Goal: Transaction & Acquisition: Purchase product/service

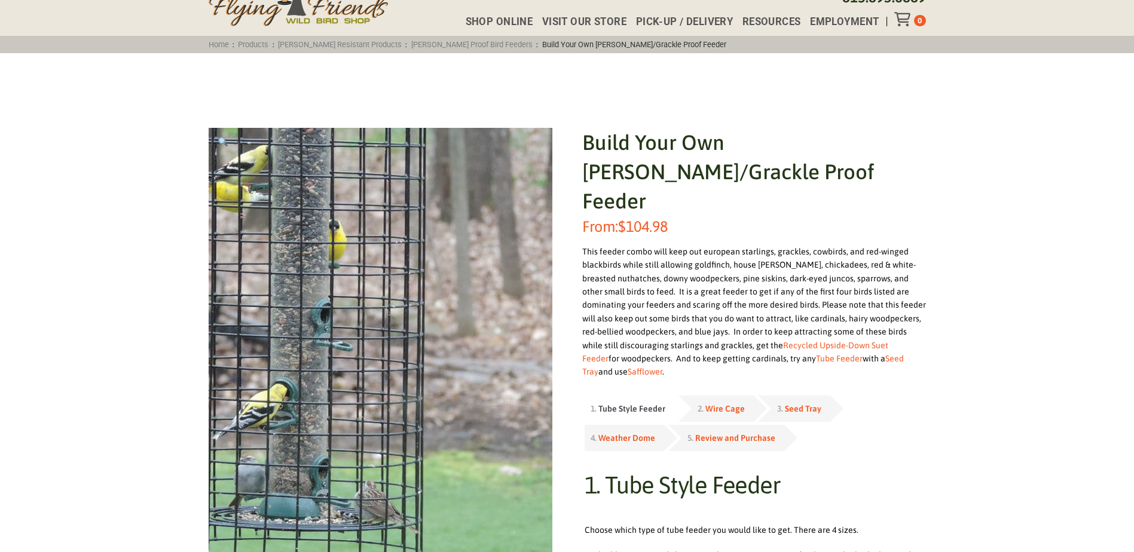
scroll to position [60, 0]
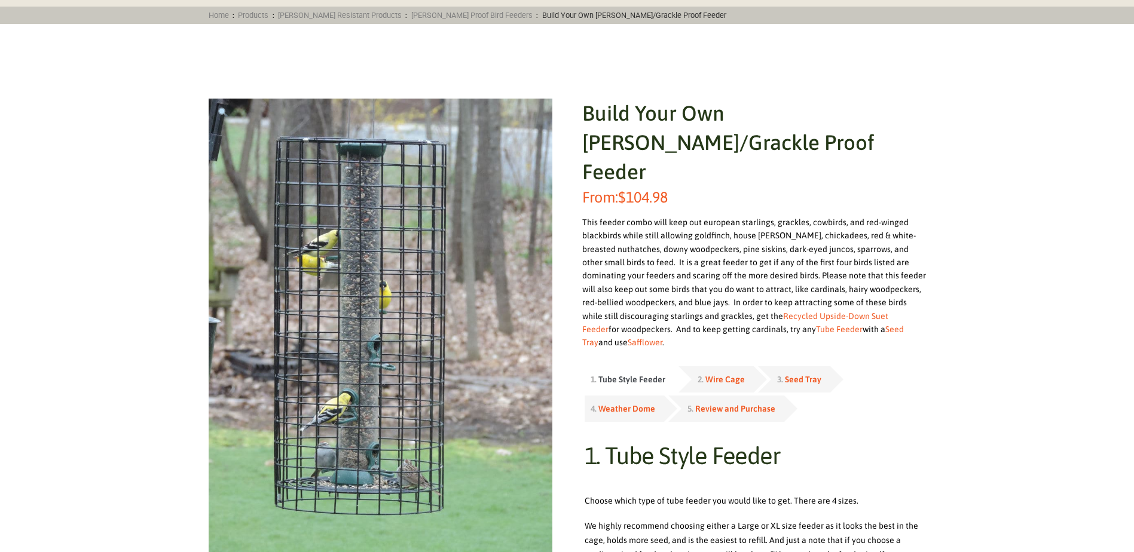
scroll to position [179, 0]
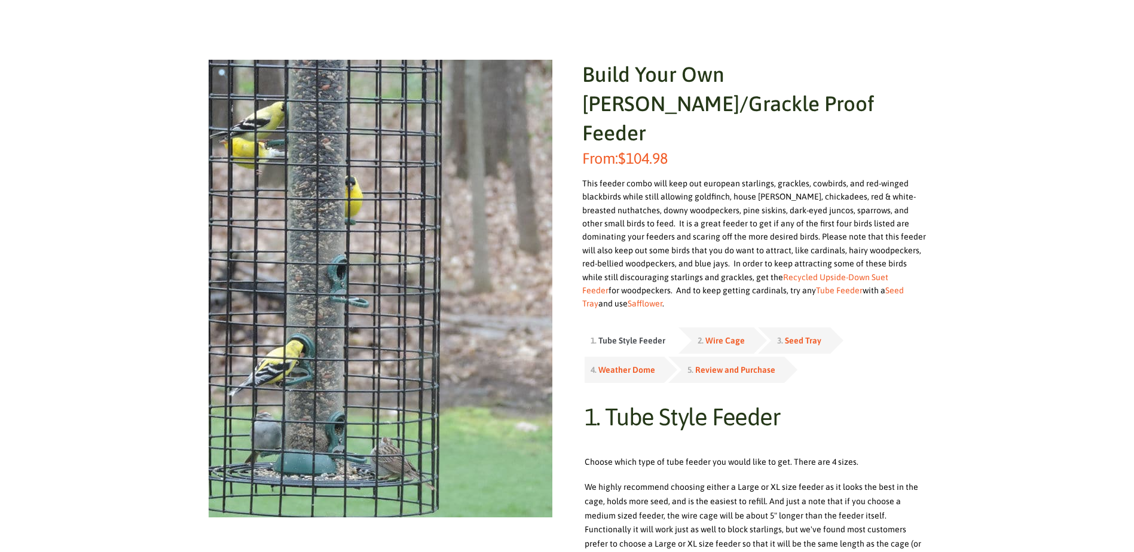
scroll to position [179, 0]
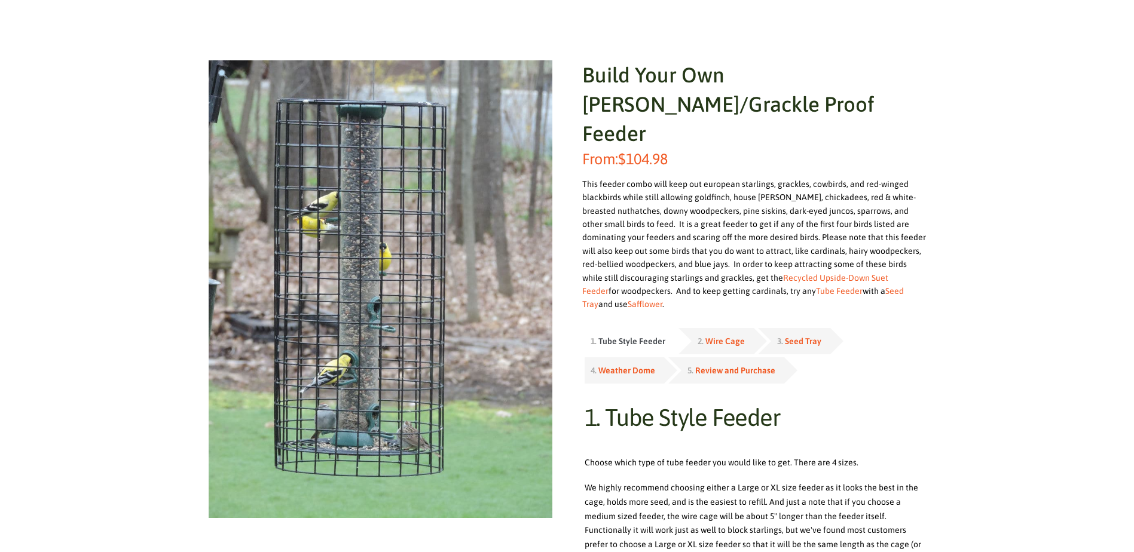
scroll to position [179, 0]
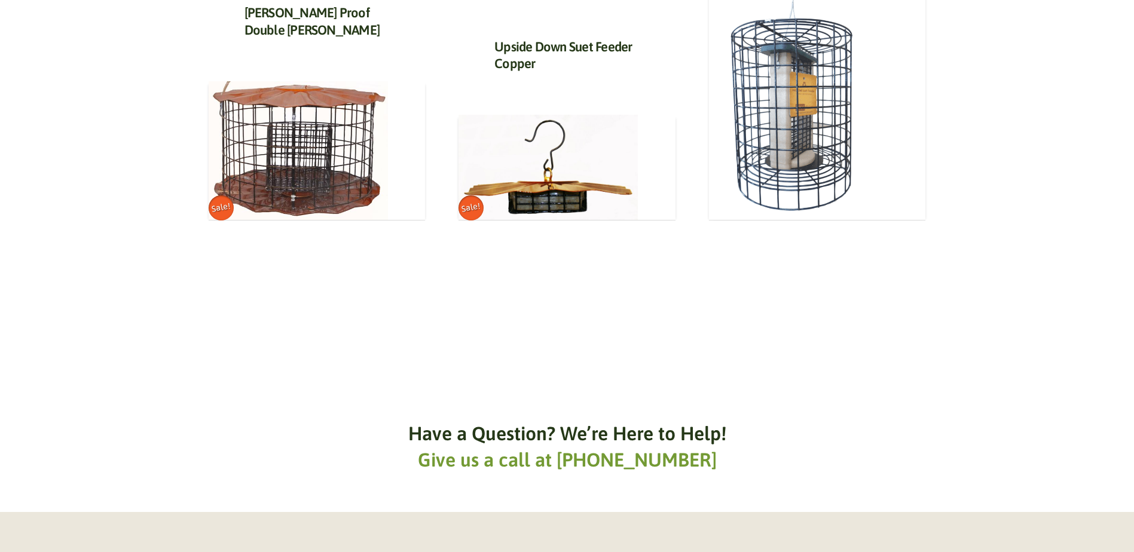
scroll to position [1315, 0]
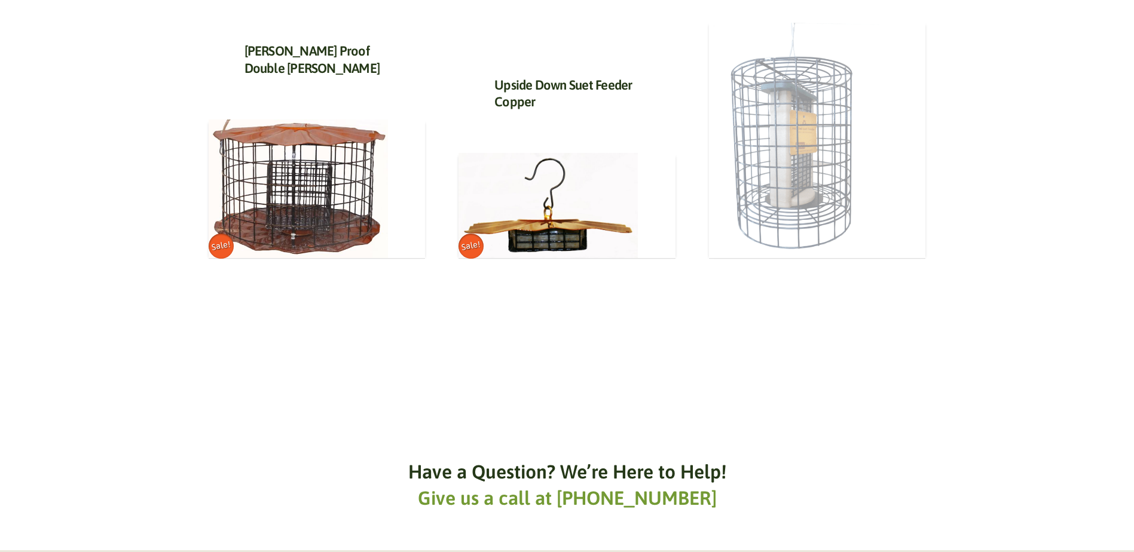
click at [800, 253] on img at bounding box center [798, 140] width 179 height 237
